Goal: Transaction & Acquisition: Book appointment/travel/reservation

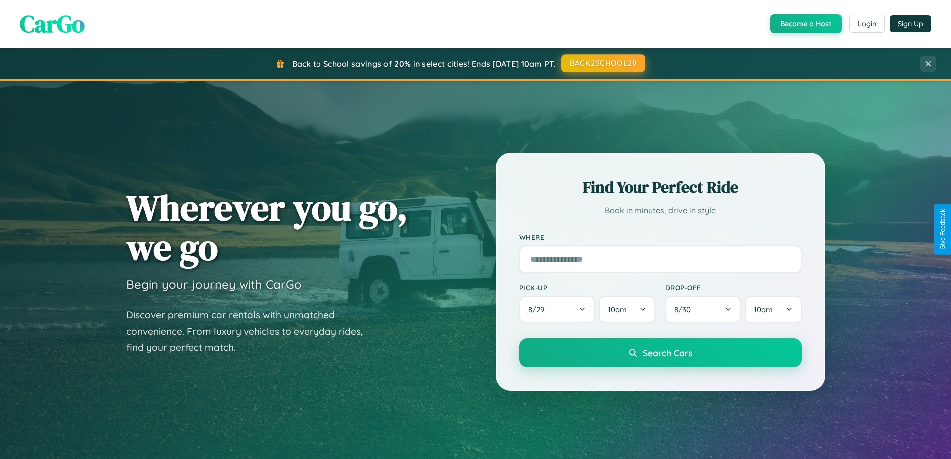
click at [603, 63] on button "BACK2SCHOOL20" at bounding box center [603, 63] width 84 height 18
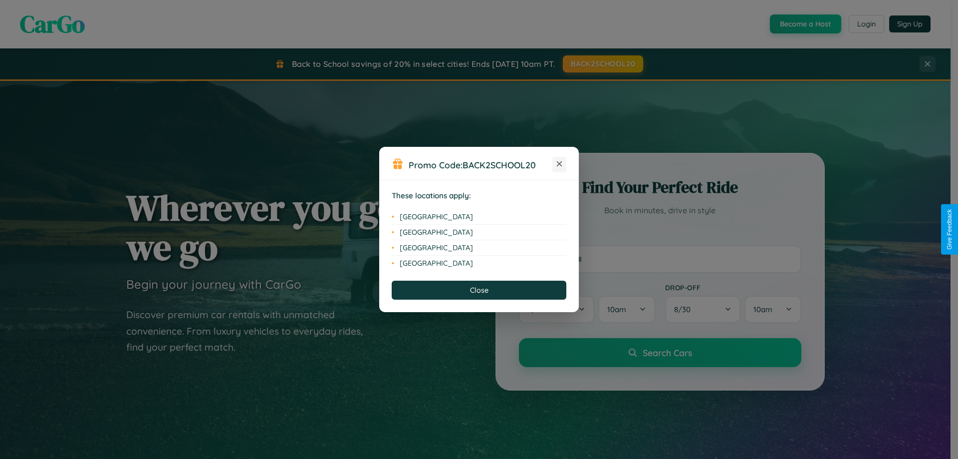
click at [560, 164] on icon at bounding box center [559, 163] width 5 height 5
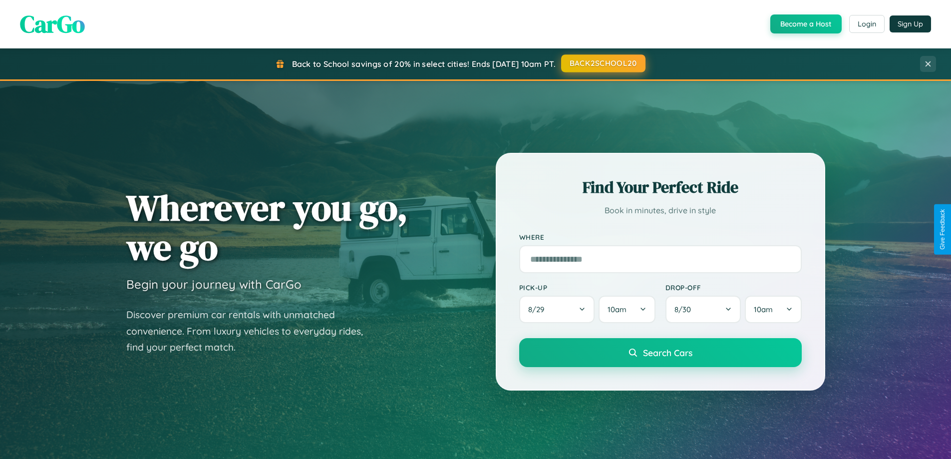
click at [603, 63] on button "BACK2SCHOOL20" at bounding box center [603, 63] width 84 height 18
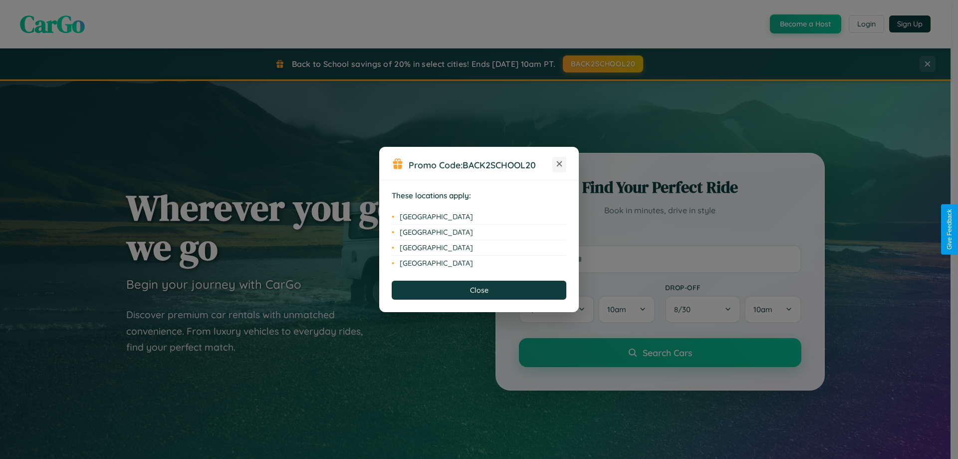
click at [560, 164] on icon at bounding box center [559, 163] width 5 height 5
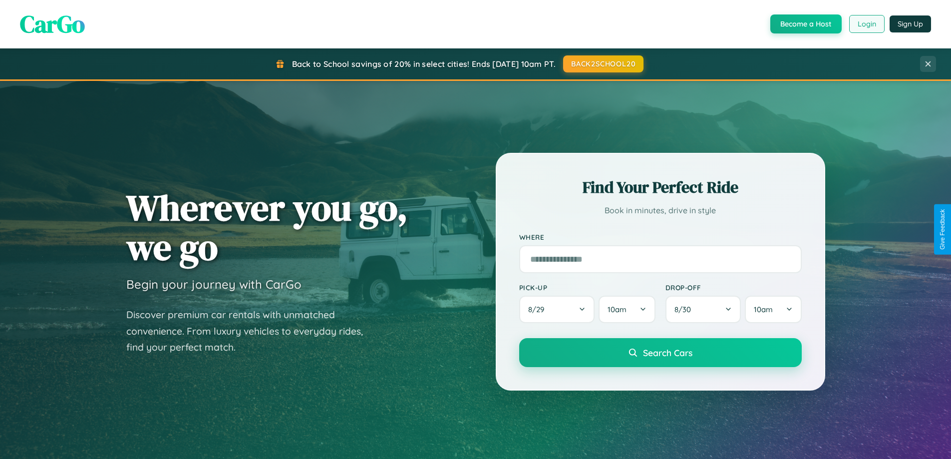
click at [866, 24] on button "Login" at bounding box center [866, 24] width 35 height 18
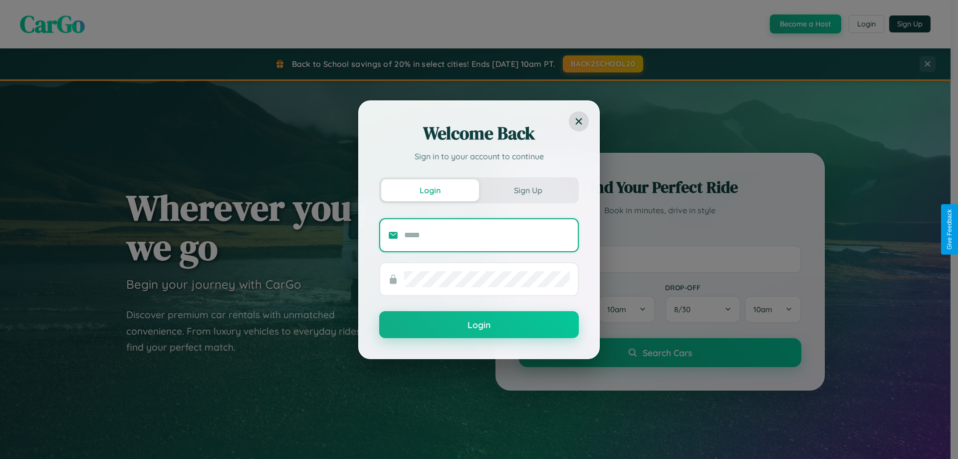
click at [487, 235] on input "text" at bounding box center [487, 235] width 166 height 16
type input "**********"
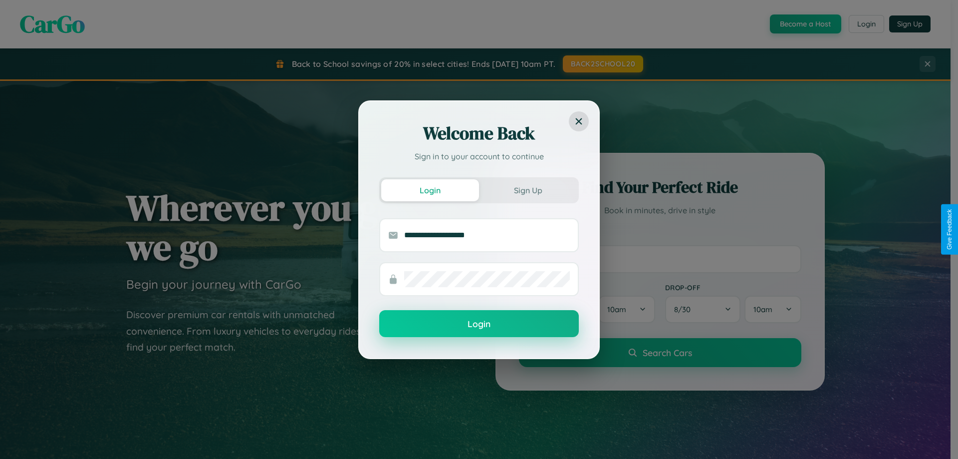
click at [479, 324] on button "Login" at bounding box center [479, 323] width 200 height 27
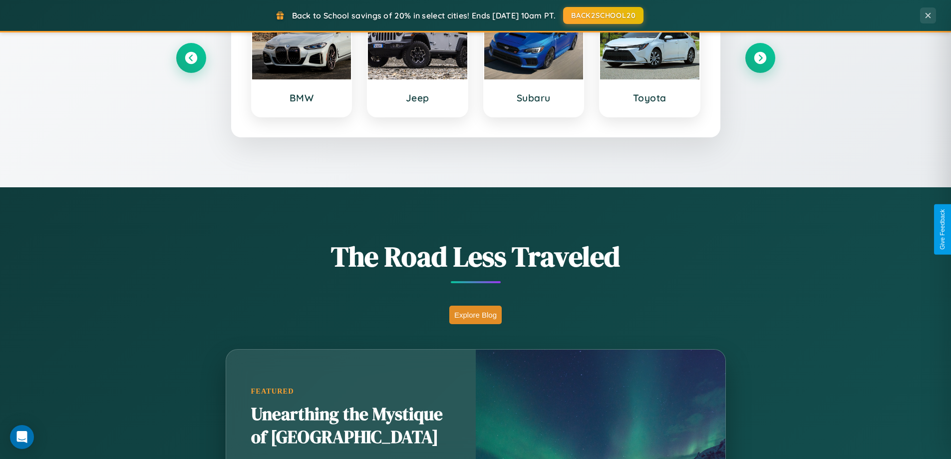
scroll to position [687, 0]
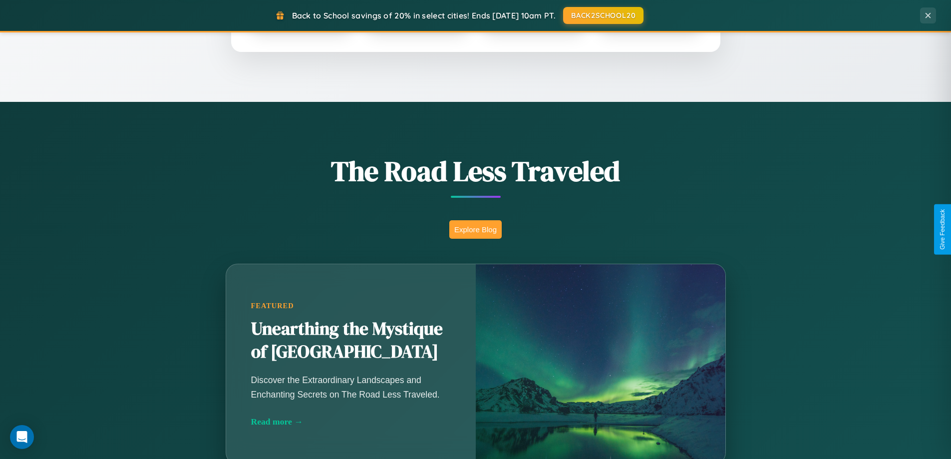
click at [475, 229] on button "Explore Blog" at bounding box center [475, 229] width 52 height 18
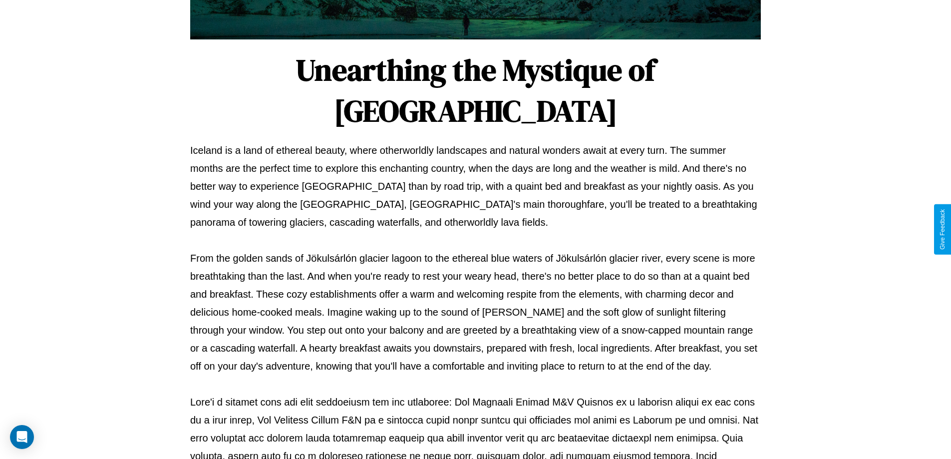
scroll to position [323, 0]
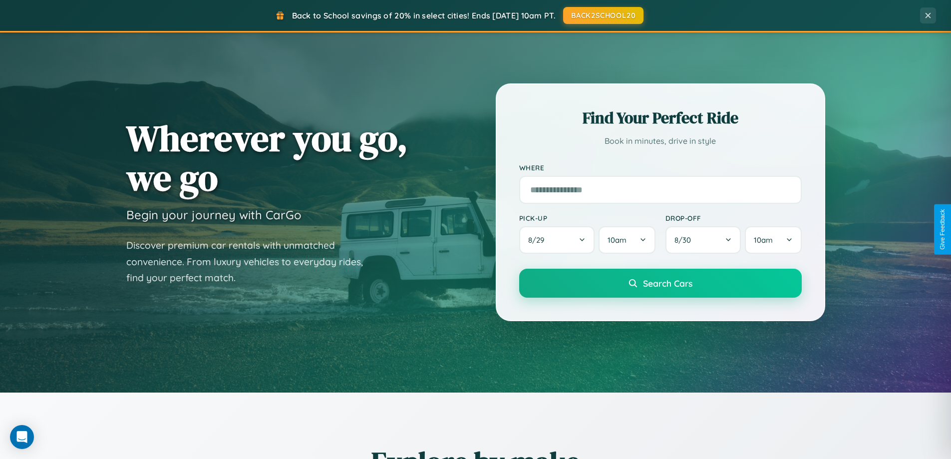
scroll to position [29, 0]
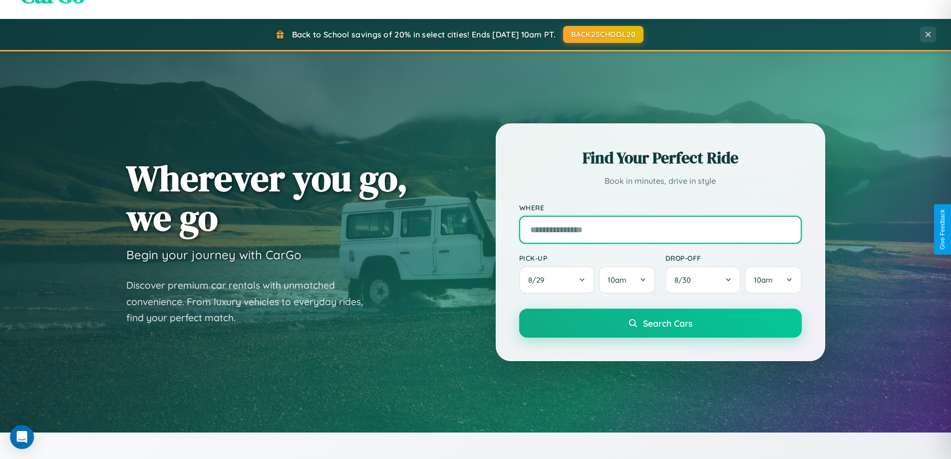
click at [660, 229] on input "text" at bounding box center [660, 230] width 283 height 28
type input "**********"
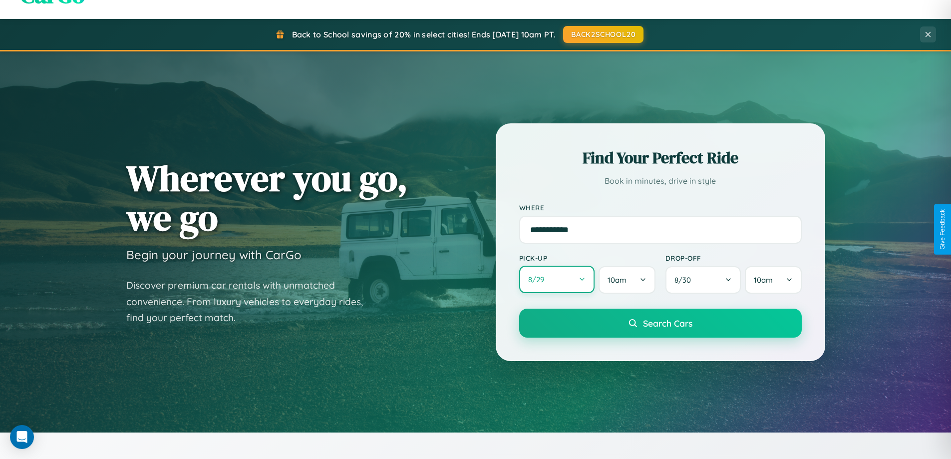
click at [557, 280] on button "8 / 29" at bounding box center [557, 279] width 76 height 27
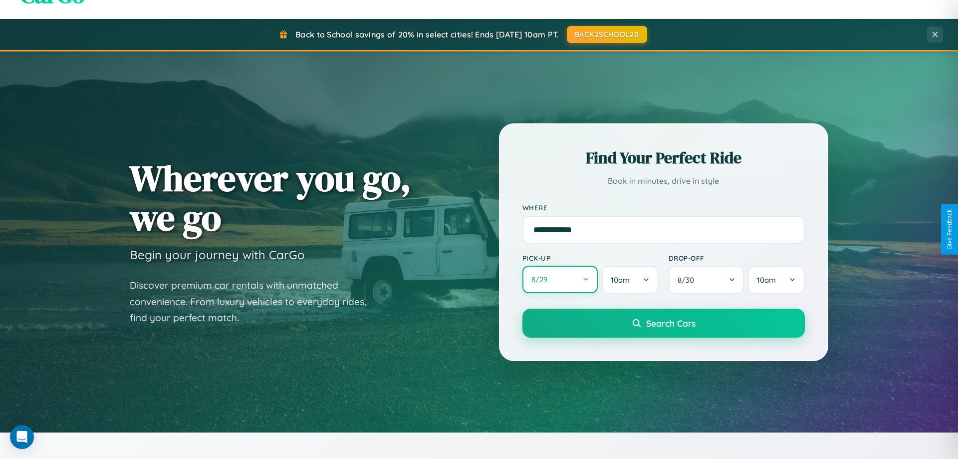
select select "*"
select select "****"
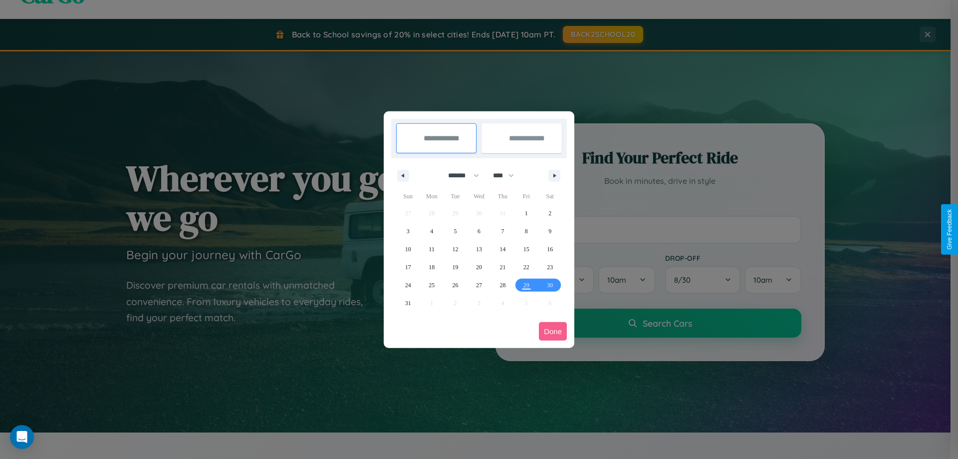
drag, startPoint x: 459, startPoint y: 175, endPoint x: 479, endPoint y: 200, distance: 32.0
click at [459, 175] on select "******* ******** ***** ***** *** **** **** ****** ********* ******* ******** **…" at bounding box center [462, 175] width 42 height 16
select select "*"
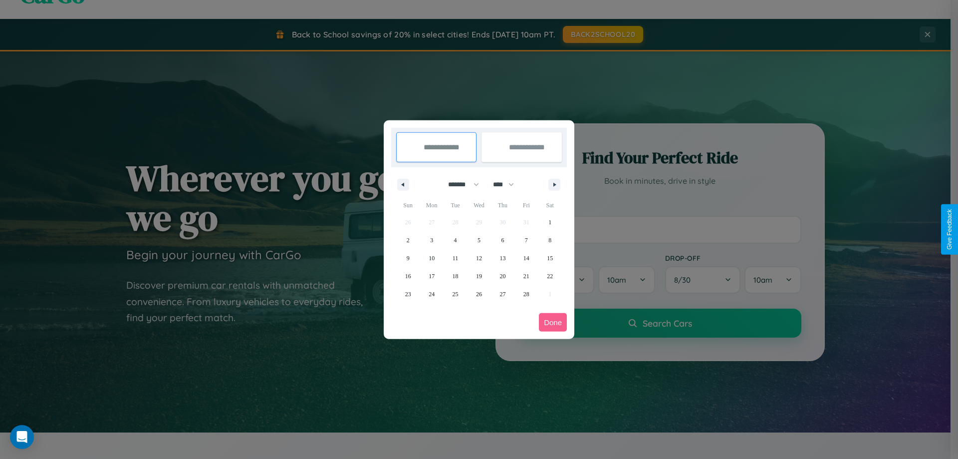
drag, startPoint x: 508, startPoint y: 184, endPoint x: 479, endPoint y: 200, distance: 33.1
click at [508, 184] on select "**** **** **** **** **** **** **** **** **** **** **** **** **** **** **** ****…" at bounding box center [503, 184] width 30 height 16
select select "****"
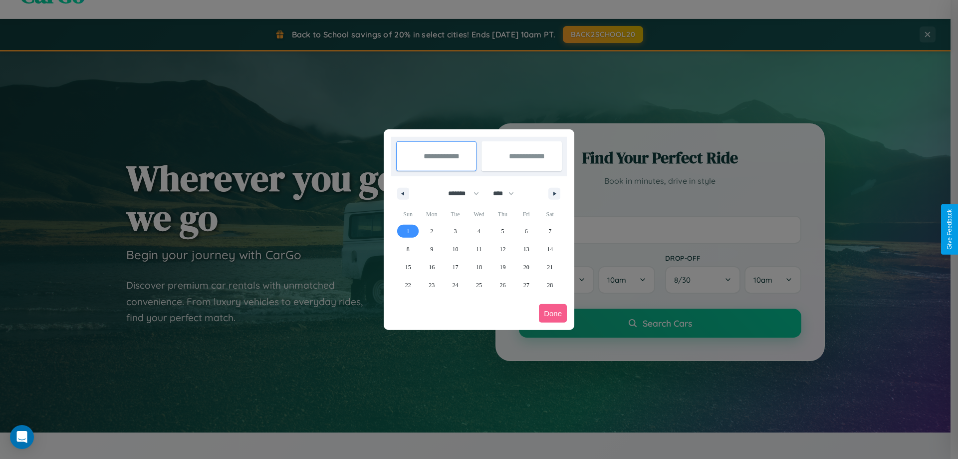
click at [408, 231] on span "1" at bounding box center [408, 231] width 3 height 18
type input "**********"
click at [432, 249] on span "9" at bounding box center [431, 249] width 3 height 18
type input "**********"
click at [553, 313] on button "Done" at bounding box center [553, 313] width 28 height 18
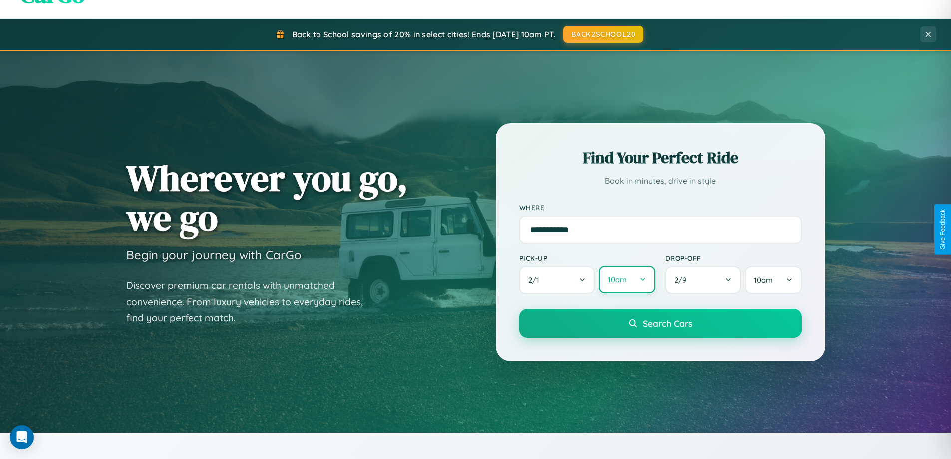
click at [626, 280] on button "10am" at bounding box center [627, 279] width 56 height 27
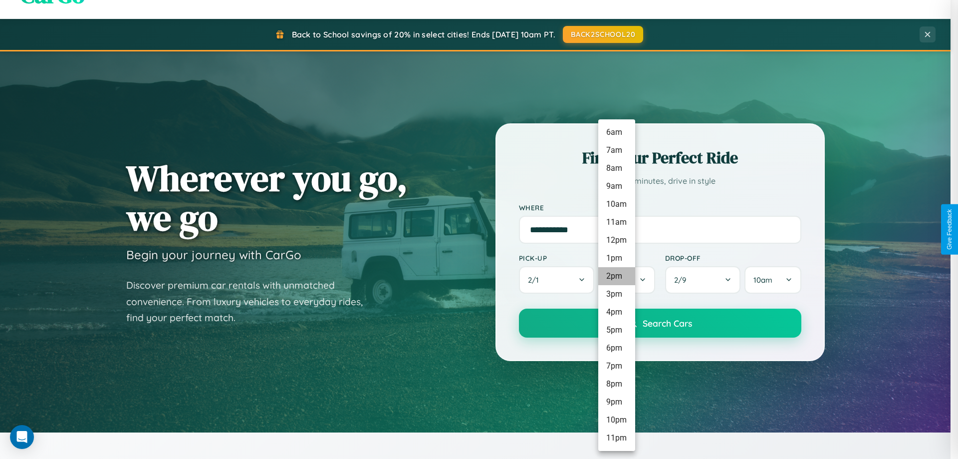
click at [616, 276] on li "2pm" at bounding box center [617, 276] width 37 height 18
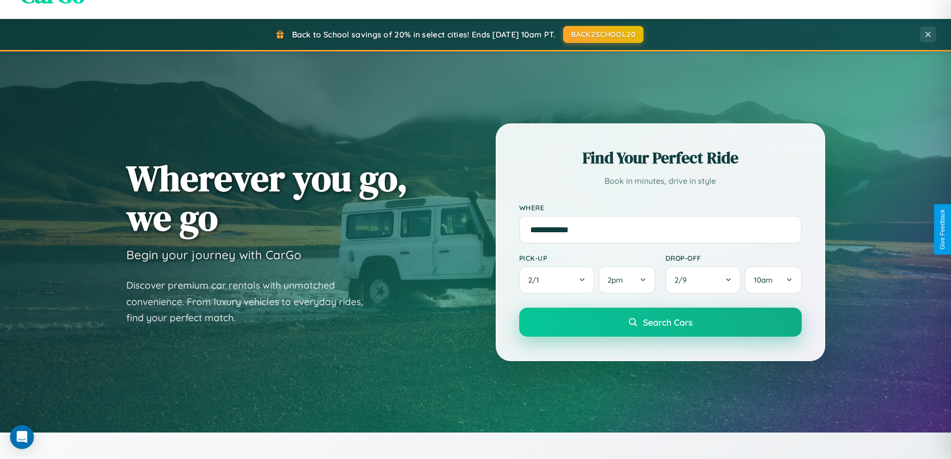
click at [660, 323] on span "Search Cars" at bounding box center [667, 321] width 49 height 11
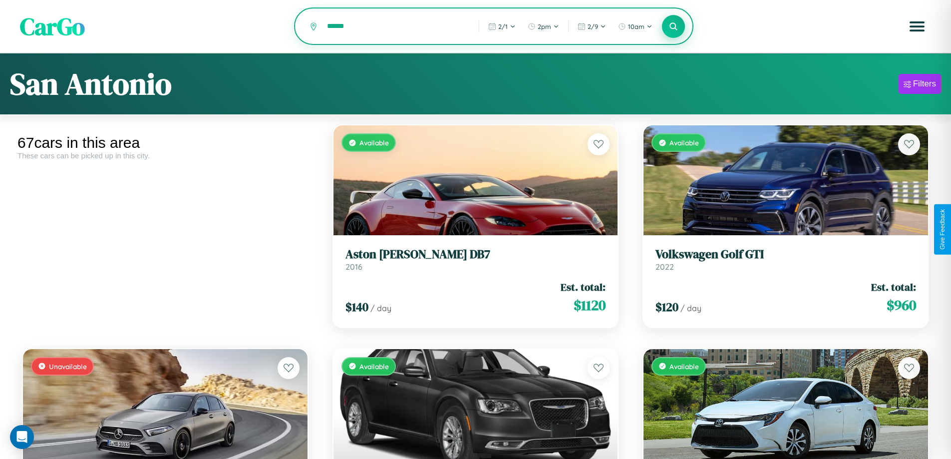
type input "******"
click at [673, 27] on icon at bounding box center [673, 25] width 9 height 9
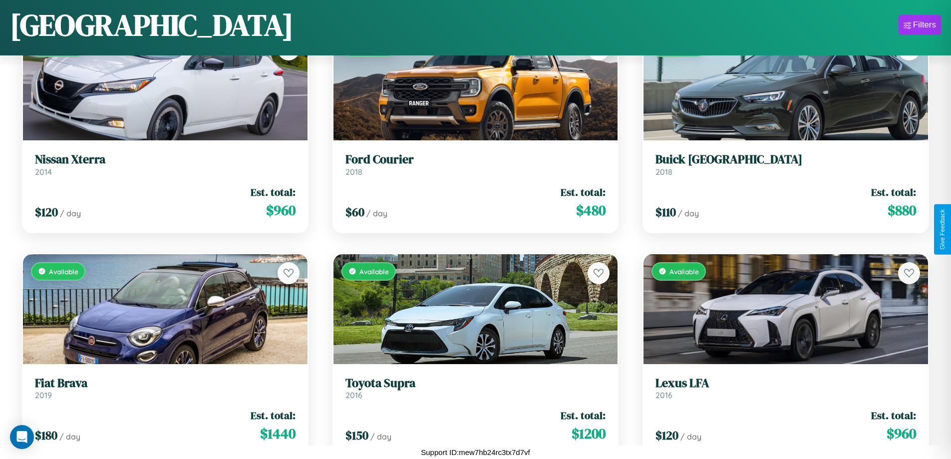
scroll to position [588, 0]
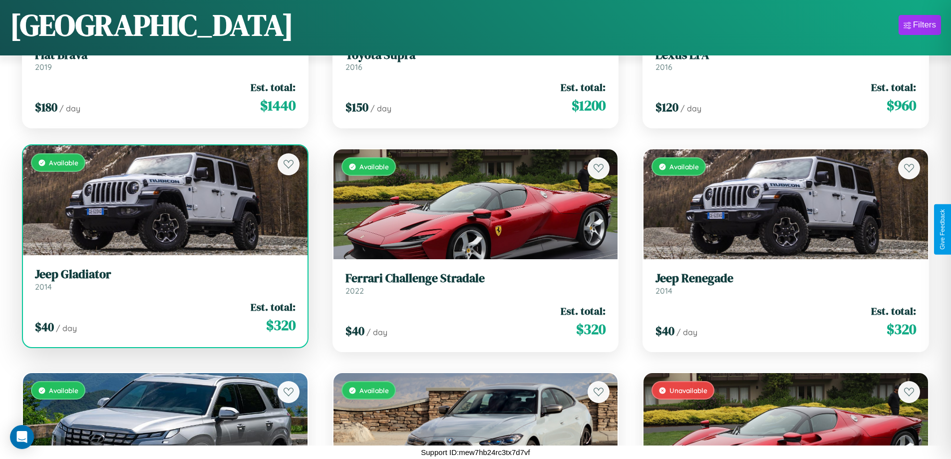
click at [164, 279] on h3 "Jeep Gladiator" at bounding box center [165, 274] width 261 height 14
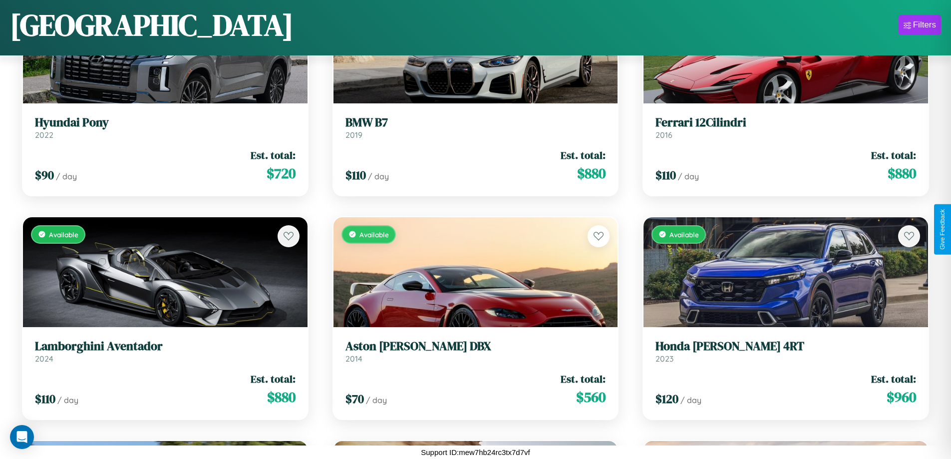
scroll to position [2823, 0]
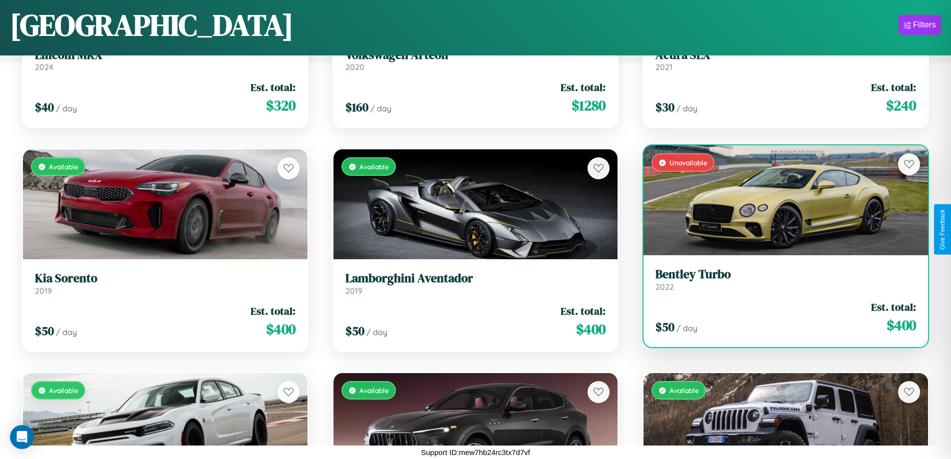
click at [779, 282] on link "Bentley Turbo 2022" at bounding box center [785, 279] width 261 height 24
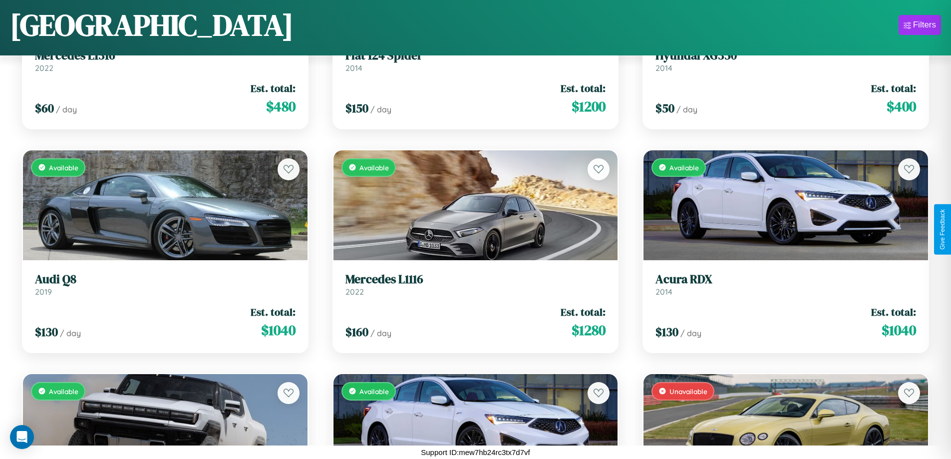
scroll to position [3493, 0]
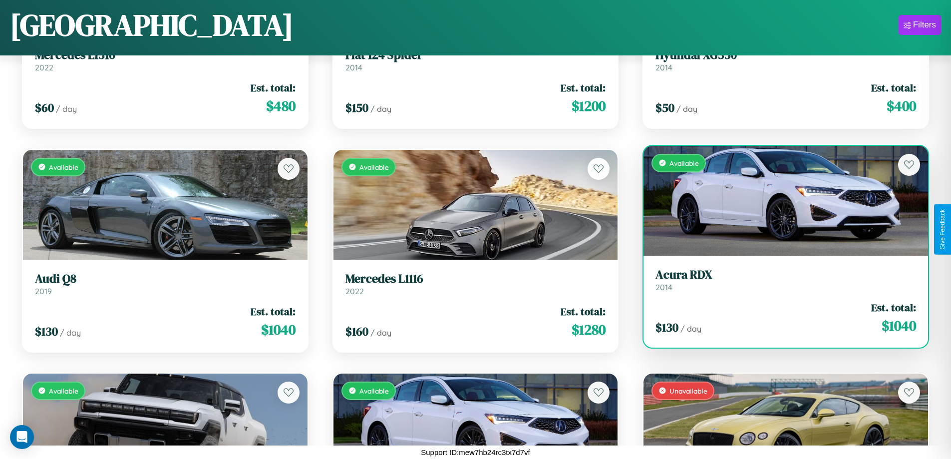
click at [779, 282] on link "Acura RDX 2014" at bounding box center [785, 280] width 261 height 24
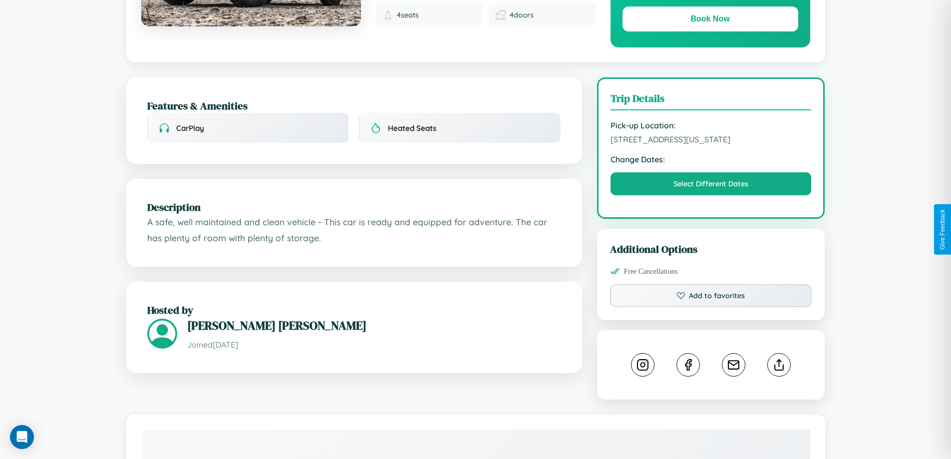
scroll to position [338, 0]
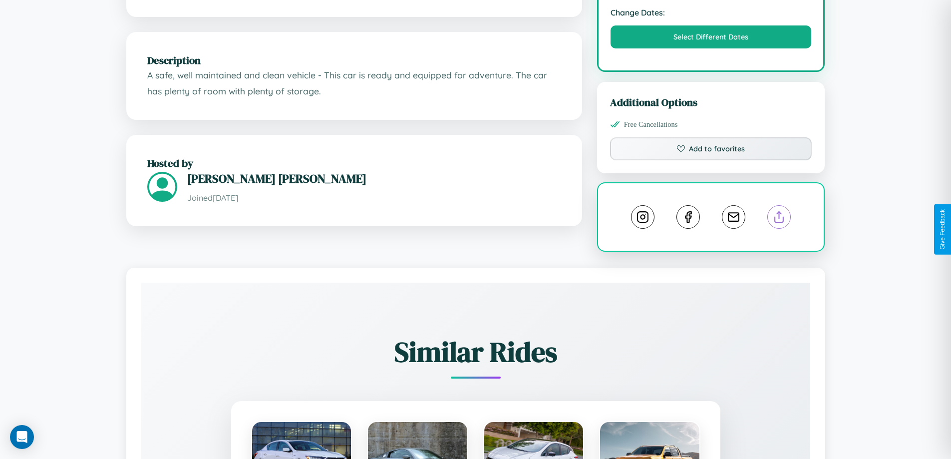
click at [779, 219] on line at bounding box center [779, 215] width 0 height 7
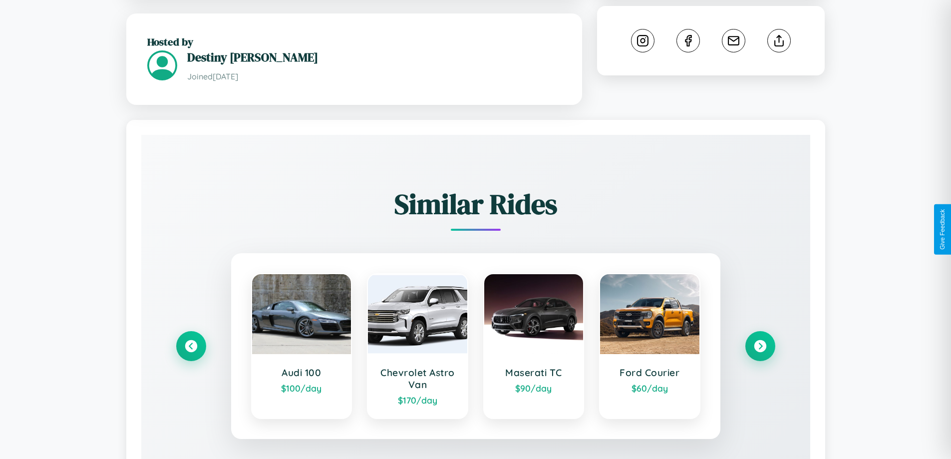
scroll to position [585, 0]
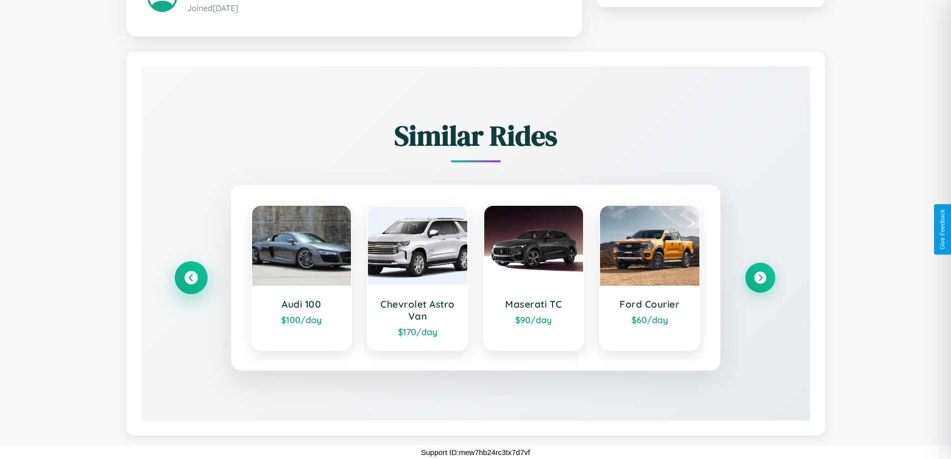
click at [191, 277] on icon at bounding box center [190, 277] width 13 height 13
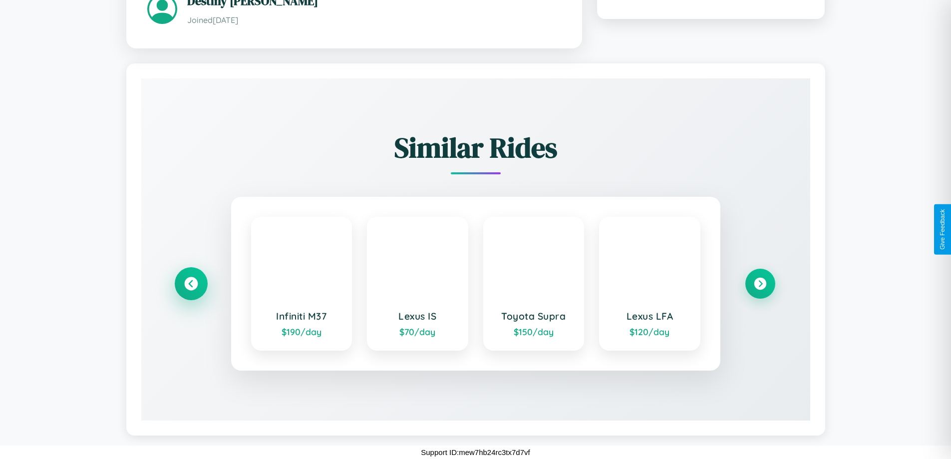
scroll to position [573, 0]
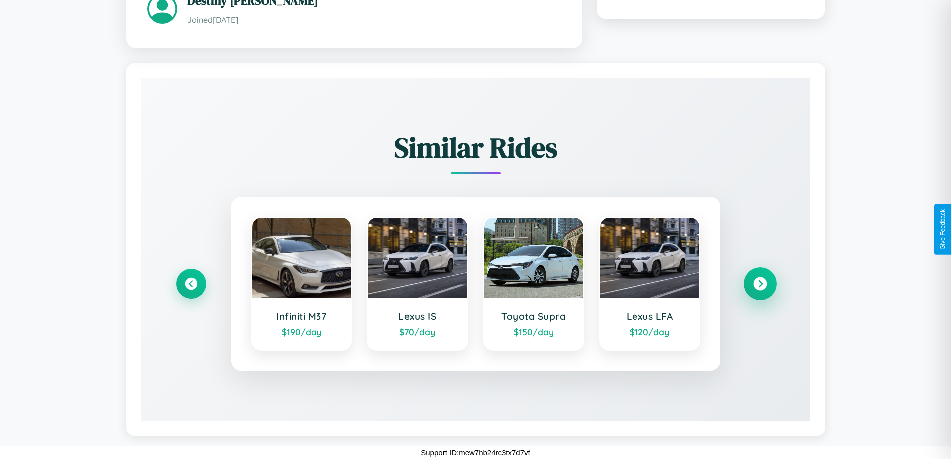
click at [760, 283] on icon at bounding box center [759, 283] width 13 height 13
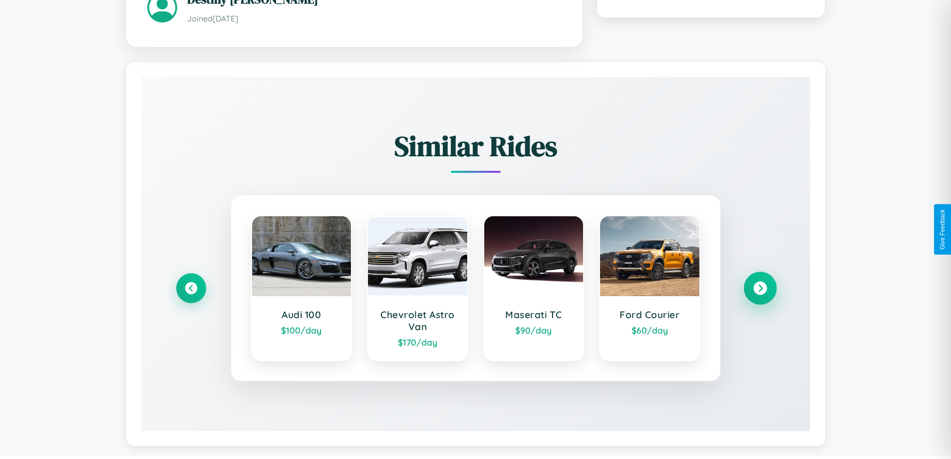
click at [760, 289] on icon at bounding box center [759, 287] width 13 height 13
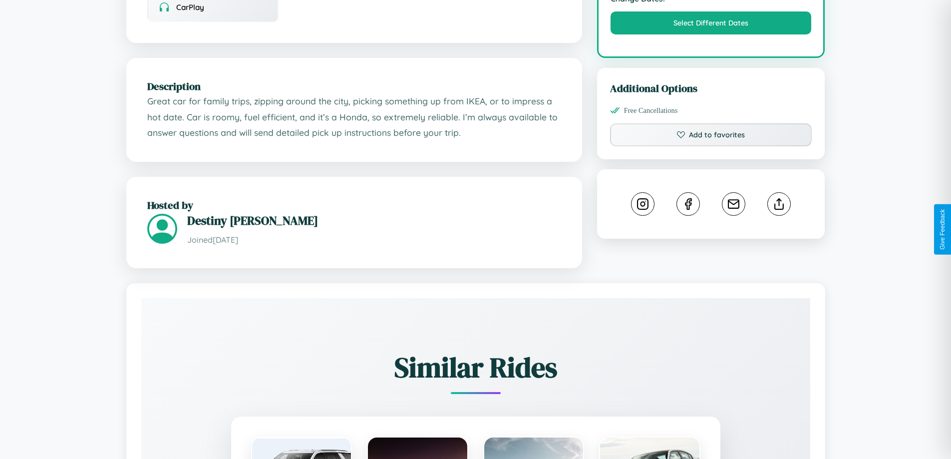
scroll to position [338, 0]
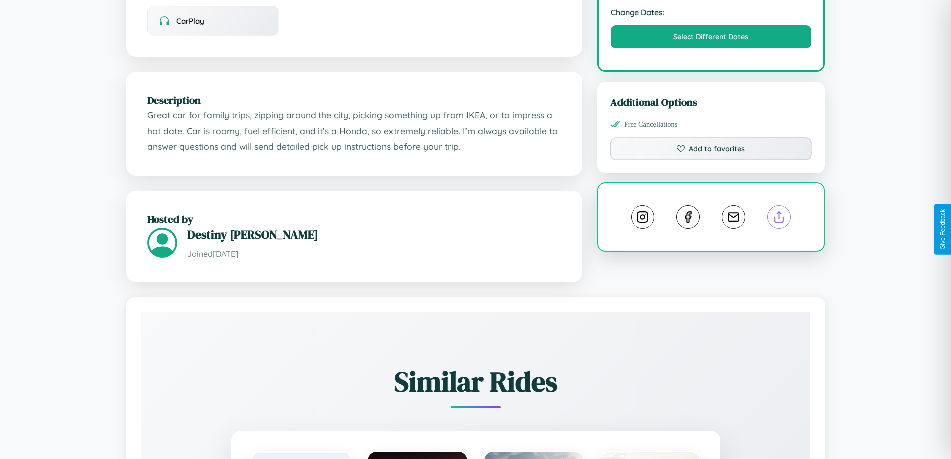
click at [779, 219] on line at bounding box center [779, 215] width 0 height 7
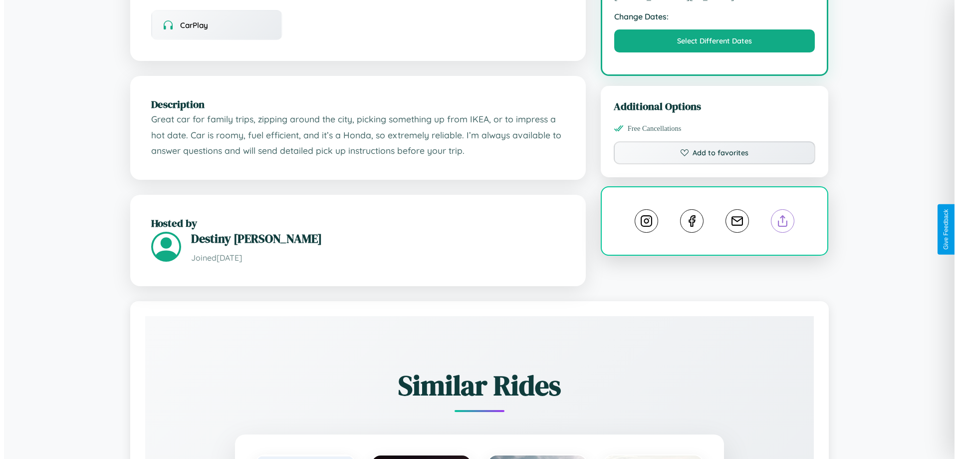
scroll to position [0, 0]
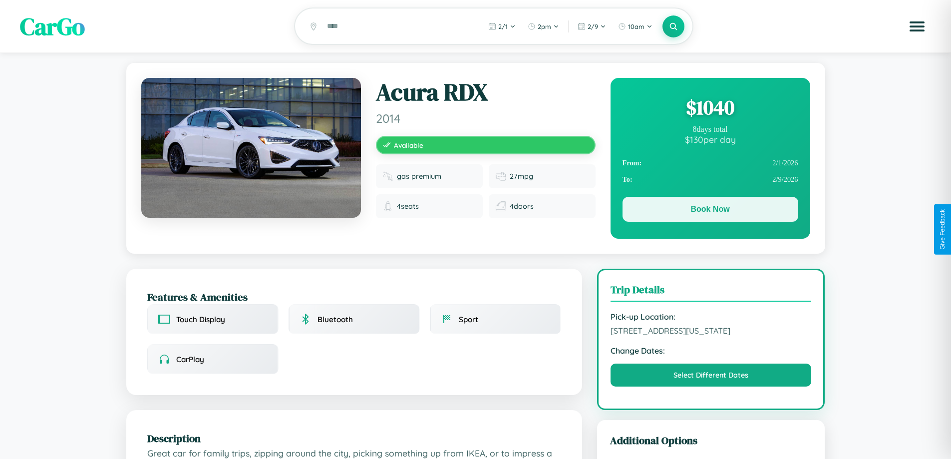
click at [710, 211] on button "Book Now" at bounding box center [710, 209] width 176 height 25
